Goal: Information Seeking & Learning: Understand process/instructions

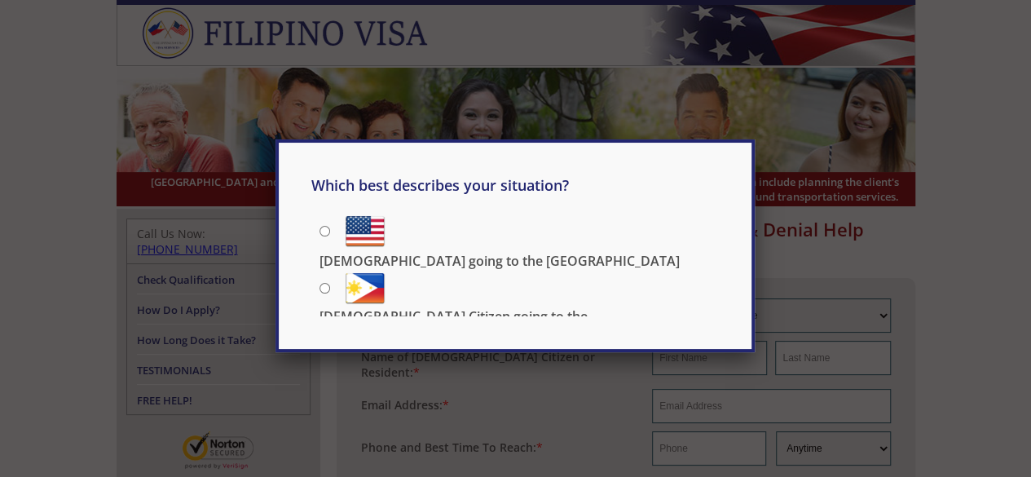
click at [323, 284] on input "[DEMOGRAPHIC_DATA] Citizen going to the [DEMOGRAPHIC_DATA]" at bounding box center [324, 288] width 11 height 11
radio input "true"
click at [323, 260] on div "Which best describes your situation? Filipino going to the US US Citizen going …" at bounding box center [514, 253] width 407 height 157
